Goal: Find specific page/section: Find specific page/section

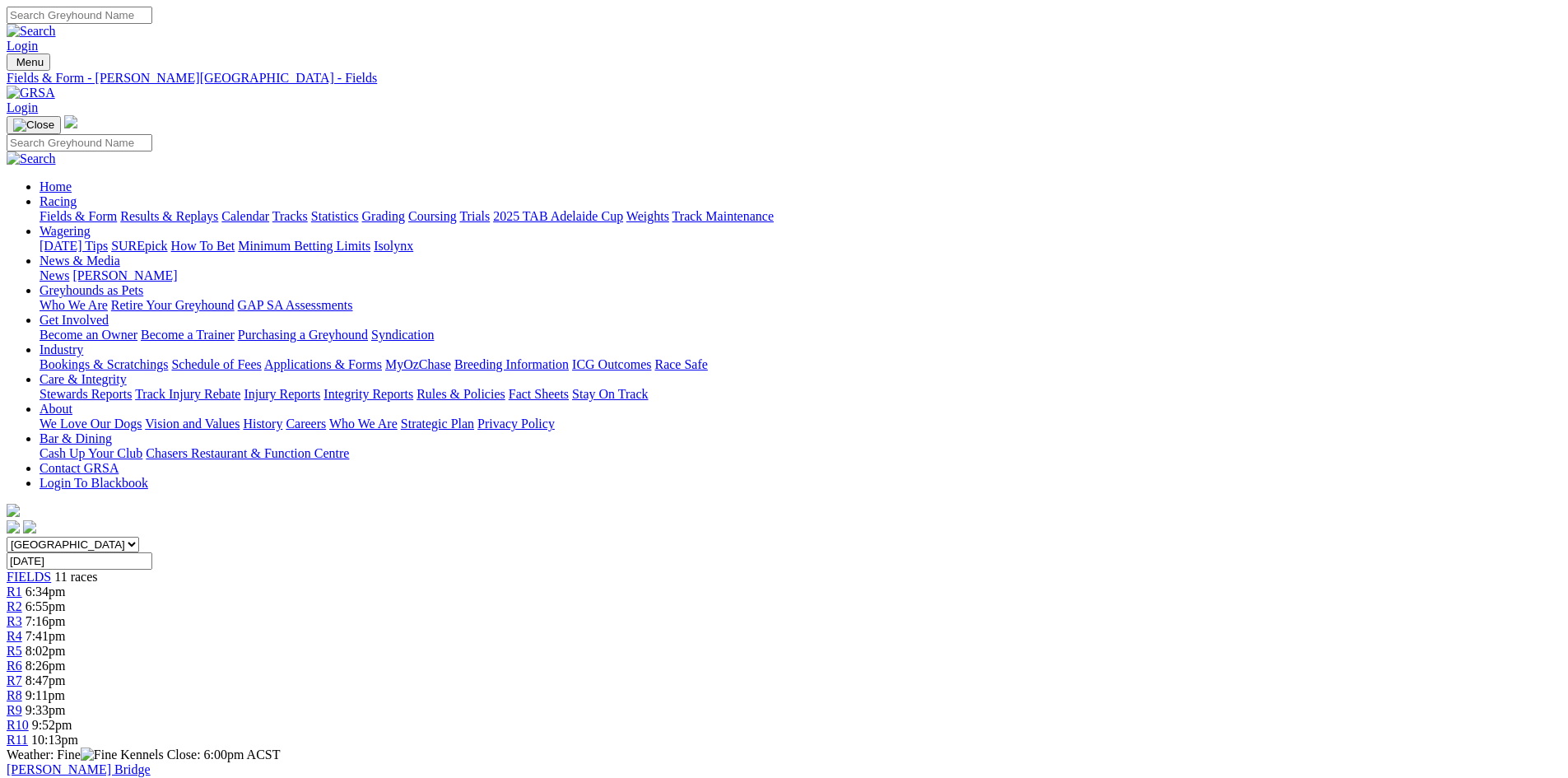
click at [55, 85] on img at bounding box center [30, 93] width 49 height 15
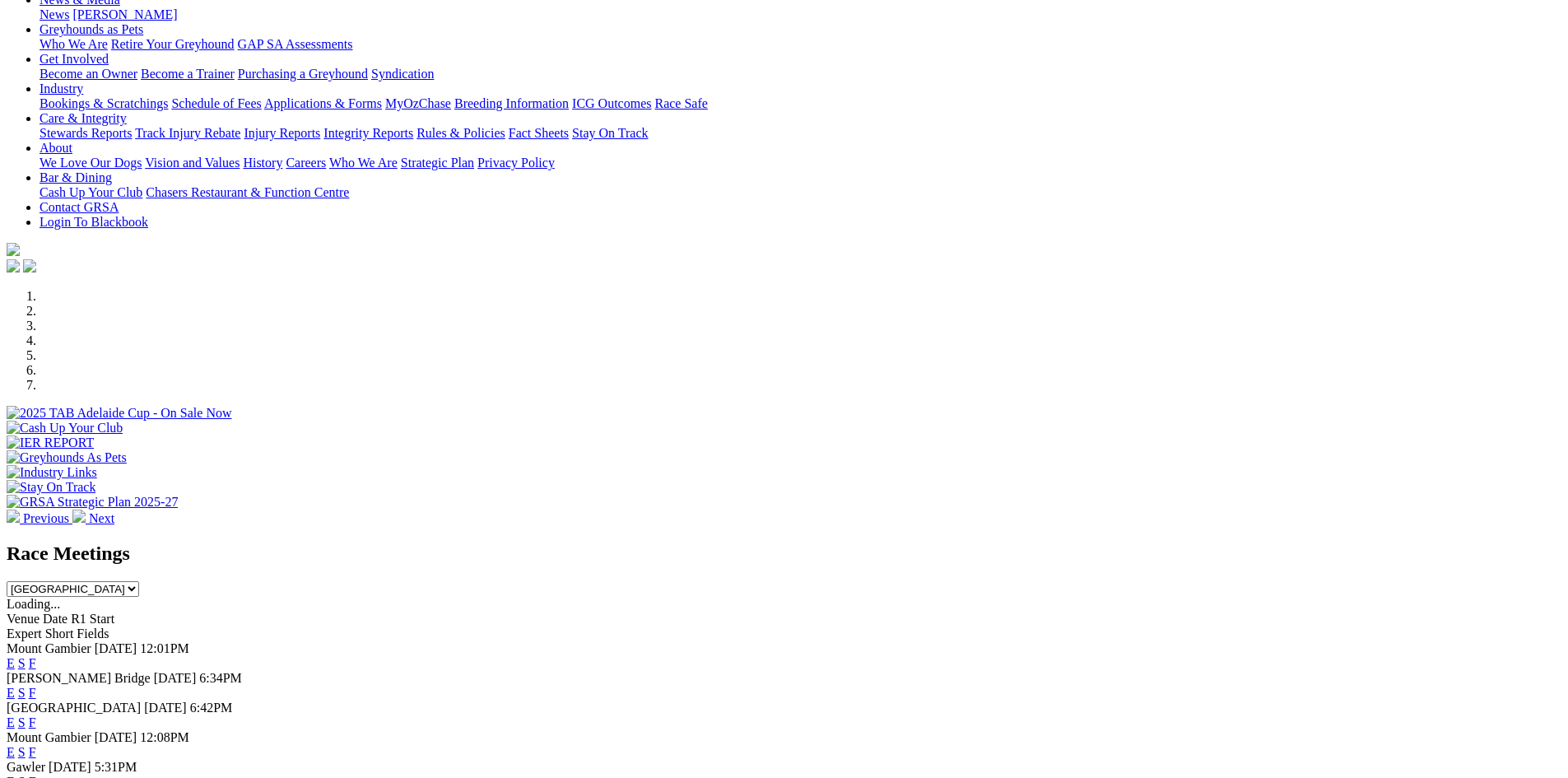
scroll to position [247, 0]
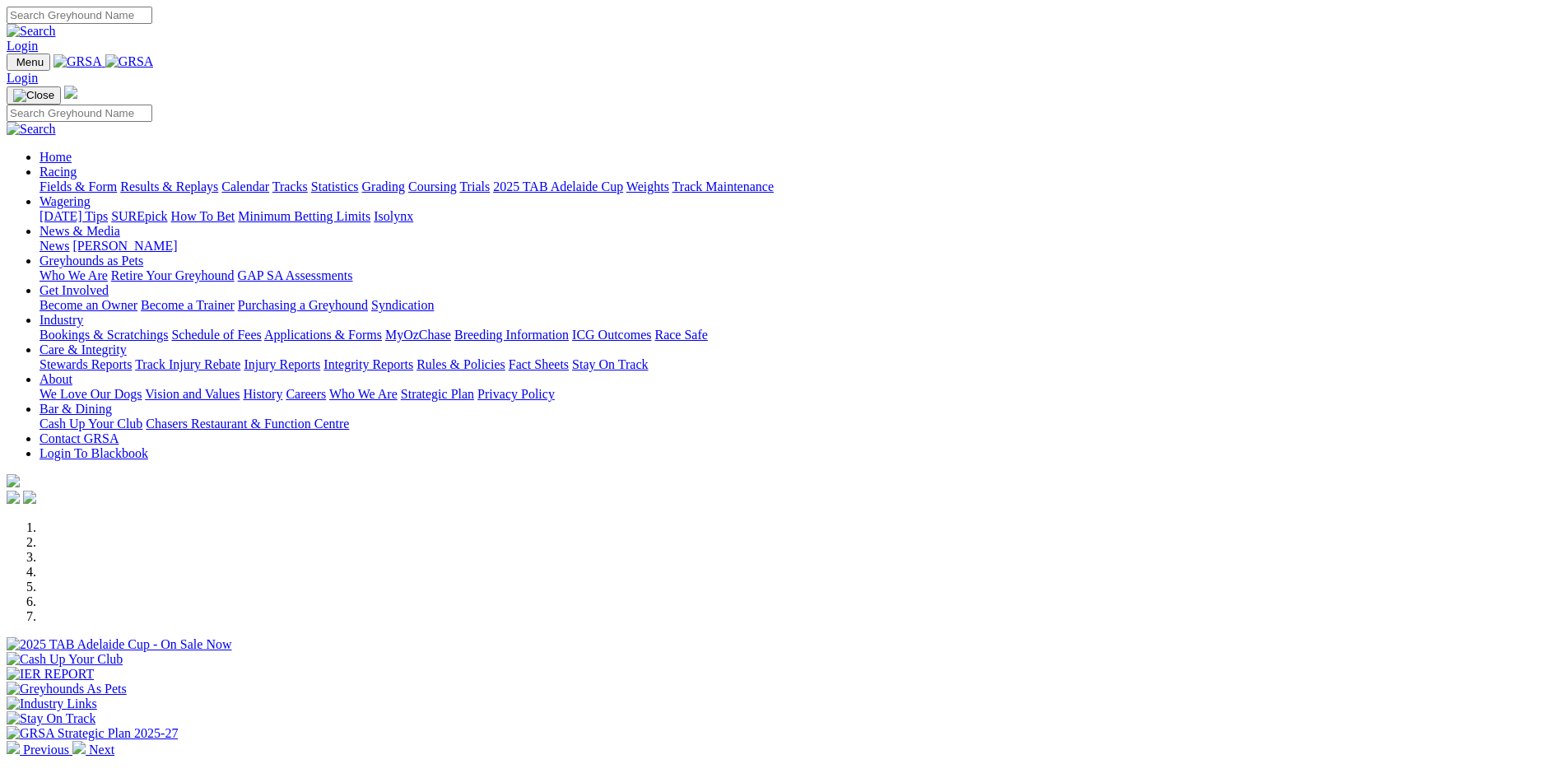
click at [132, 357] on link "Stewards Reports" at bounding box center [85, 364] width 93 height 14
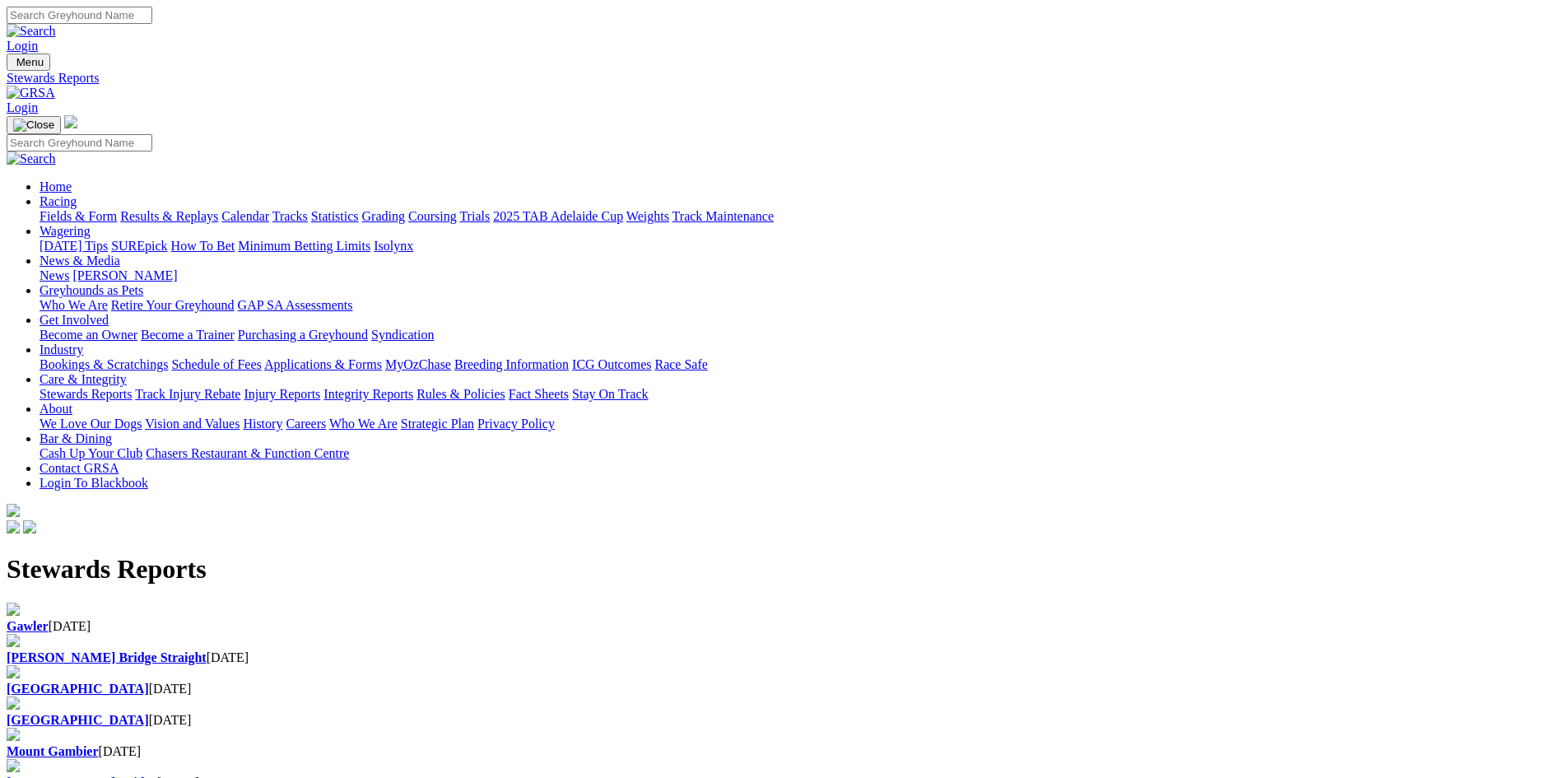
click at [55, 85] on img at bounding box center [30, 93] width 49 height 15
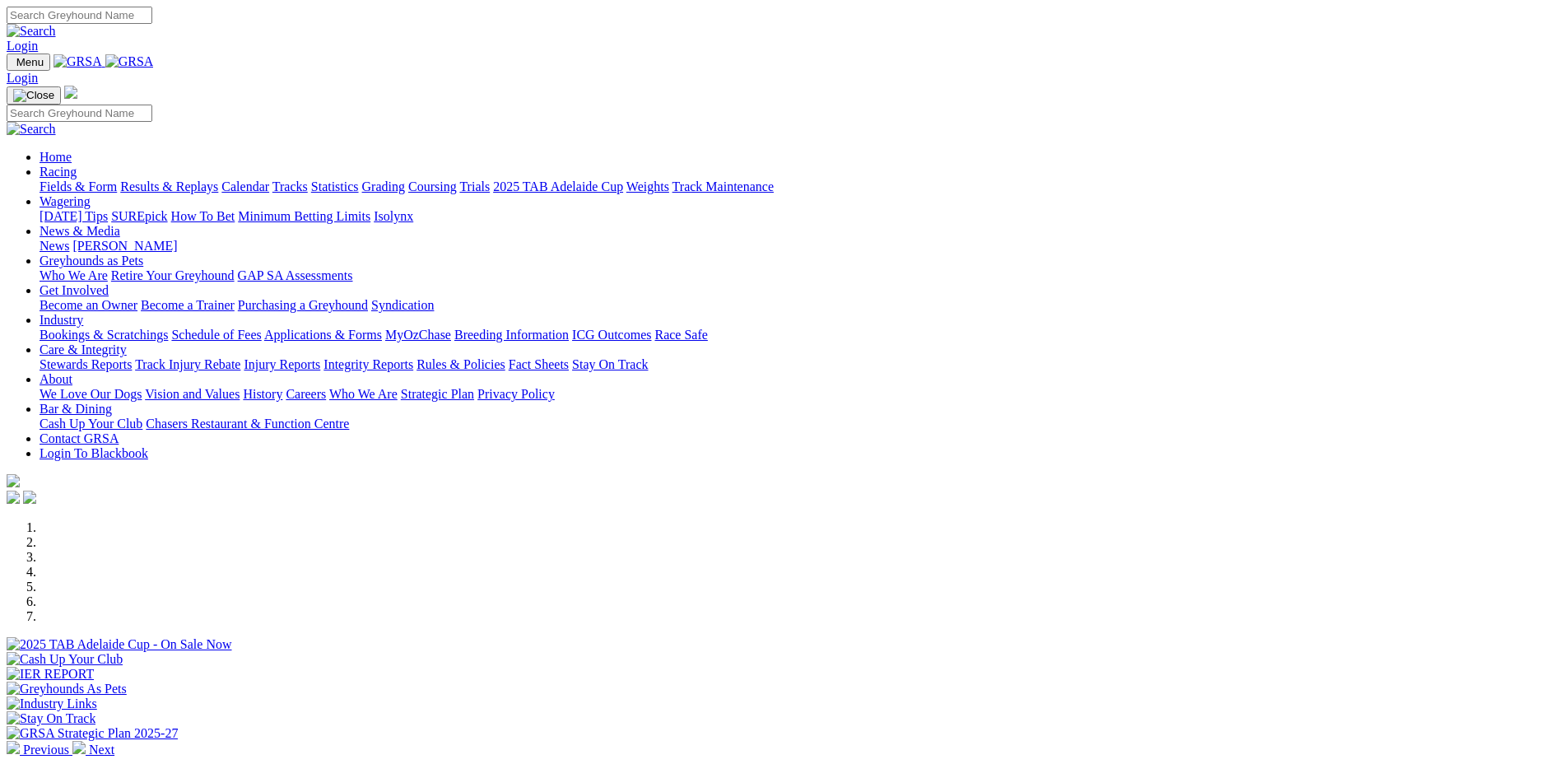
scroll to position [412, 0]
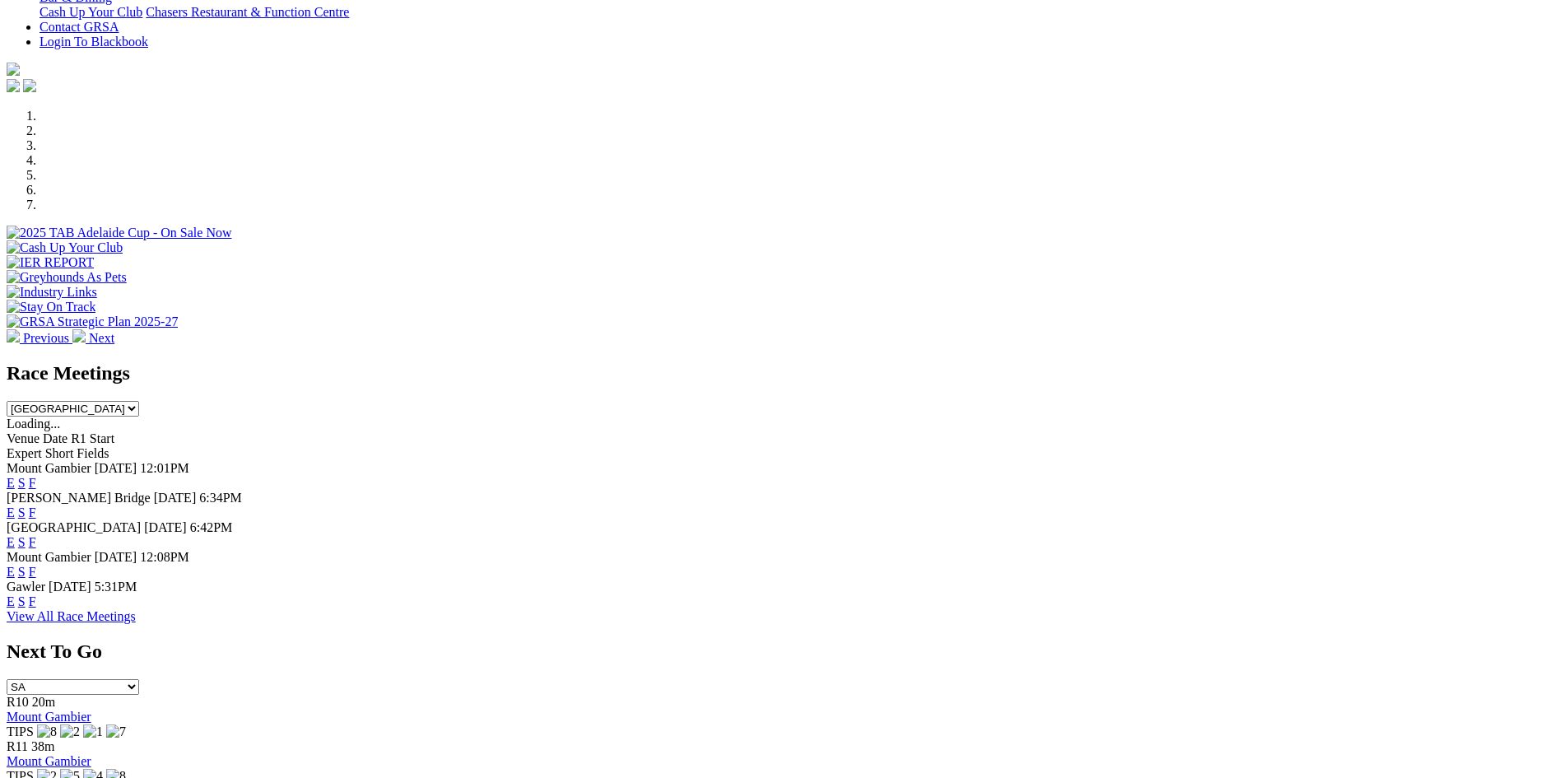
click at [36, 506] on link "F" at bounding box center [32, 513] width 7 height 14
